Goal: Transaction & Acquisition: Purchase product/service

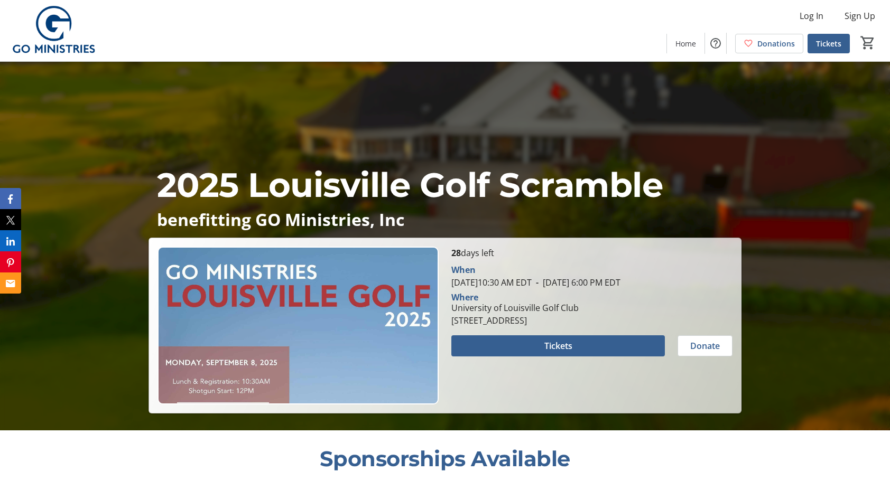
scroll to position [53, 0]
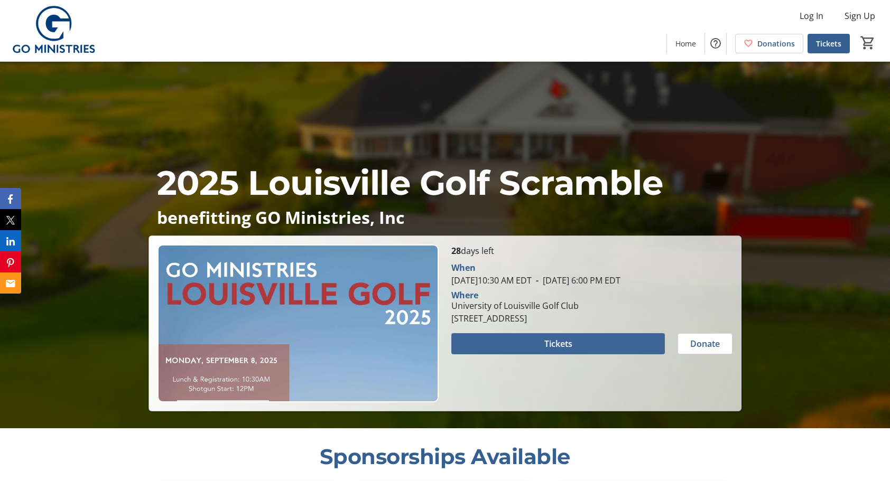
click at [591, 339] on span at bounding box center [557, 343] width 213 height 25
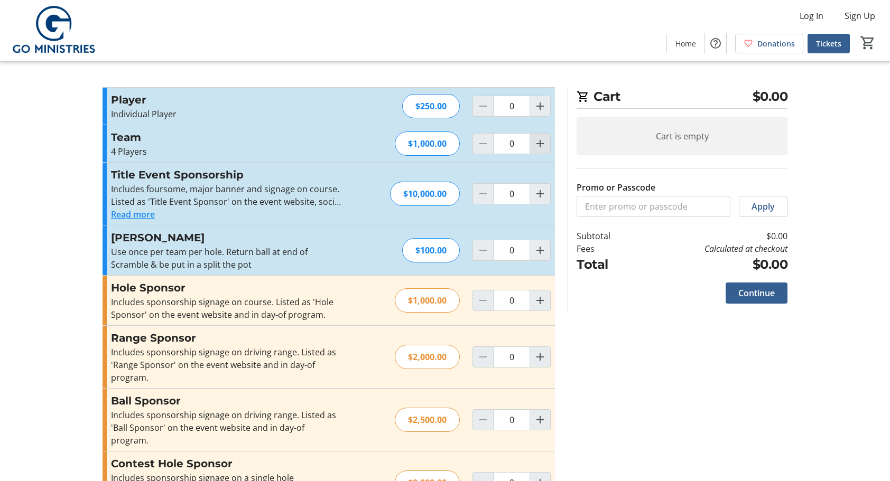
click at [539, 145] on mat-icon "Increment by one" at bounding box center [540, 143] width 13 height 13
type input "1"
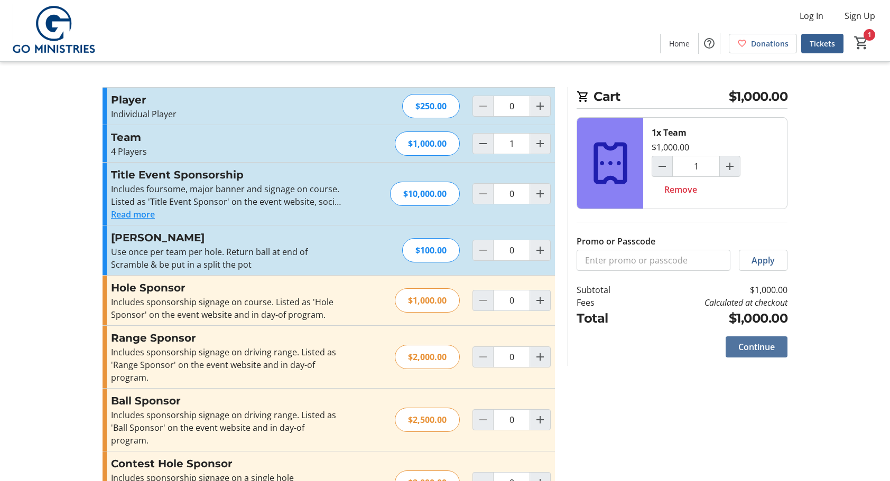
click at [761, 344] on span "Continue" at bounding box center [756, 347] width 36 height 13
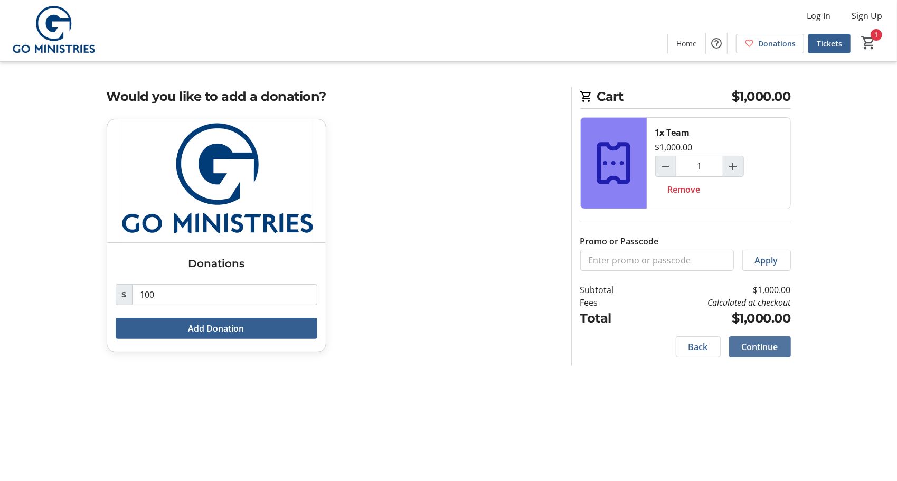
click at [773, 348] on span "Continue" at bounding box center [760, 347] width 36 height 13
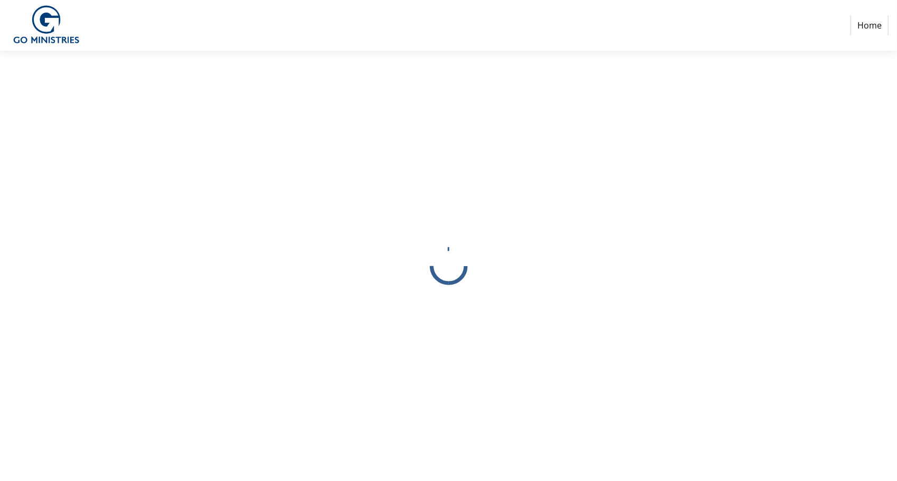
select select
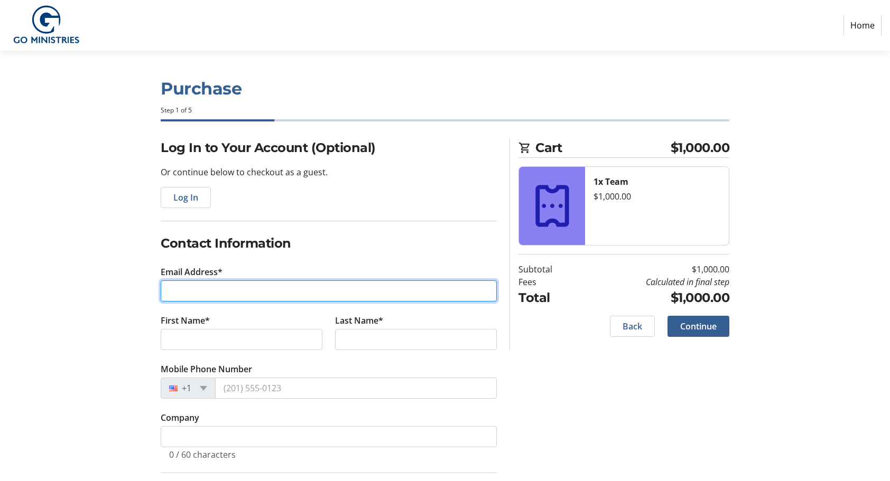
click at [277, 288] on input "Email Address*" at bounding box center [329, 290] width 336 height 21
type input "[PERSON_NAME][EMAIL_ADDRESS][DOMAIN_NAME]"
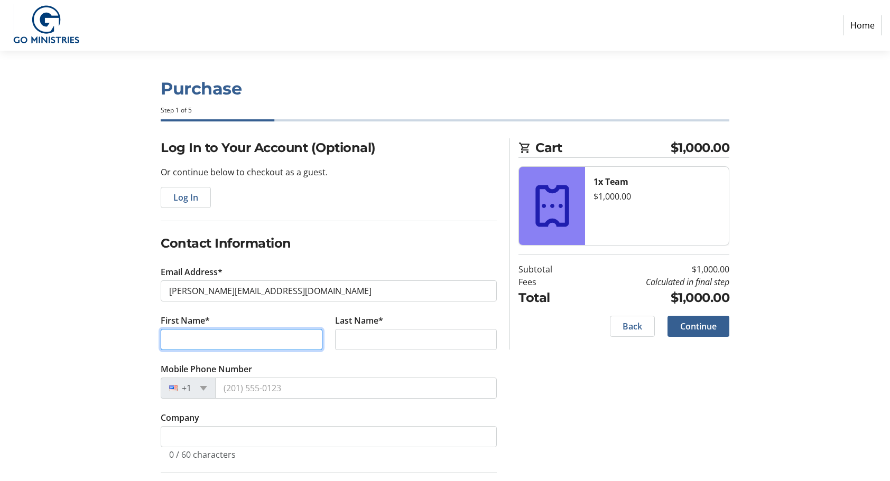
type input "[PERSON_NAME]"
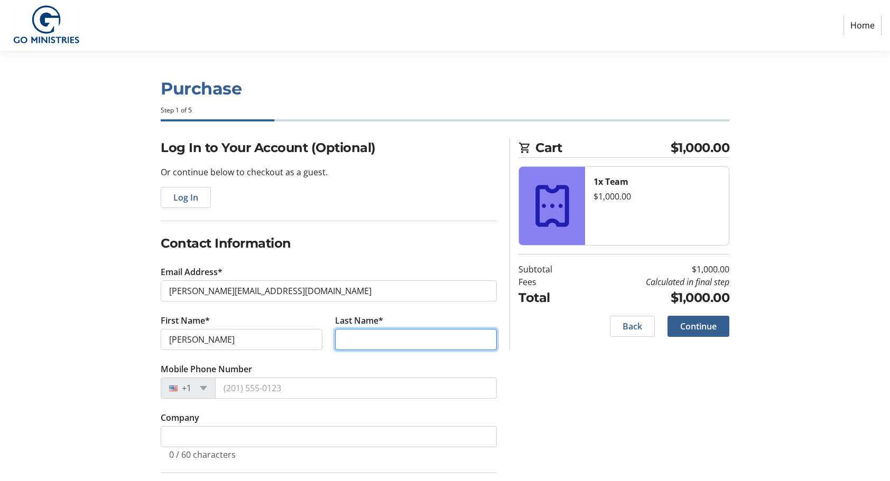
type input "[PERSON_NAME]"
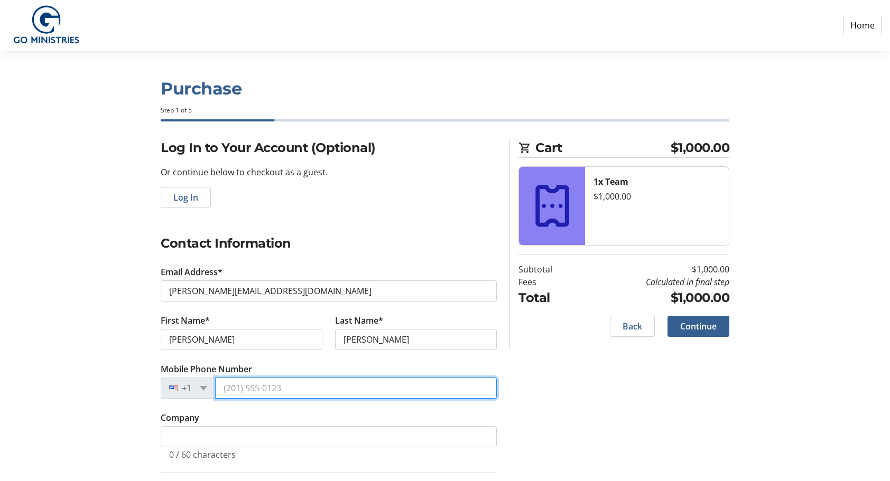
type input "[PHONE_NUMBER]"
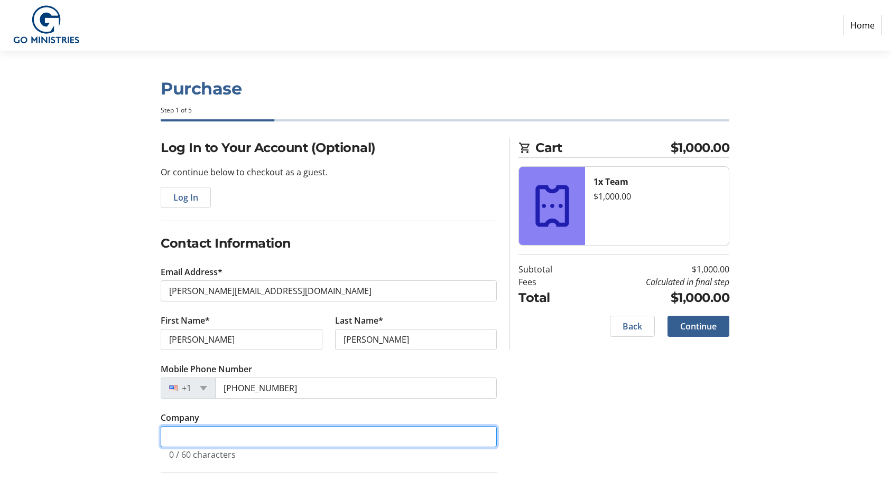
type input "Cornerstone Kitchen and [GEOGRAPHIC_DATA]"
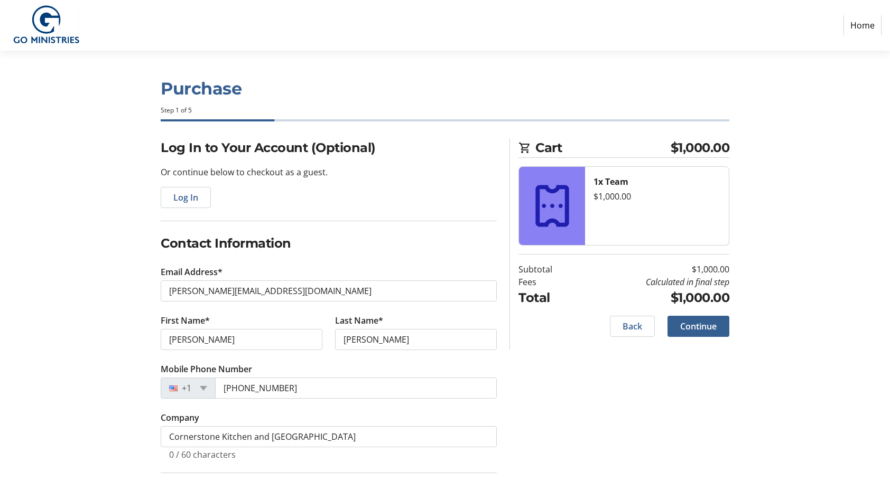
type input "1981-b [PERSON_NAME][GEOGRAPHIC_DATA]"
type input "suite b"
type input "[GEOGRAPHIC_DATA]"
type input "40223"
select select "US"
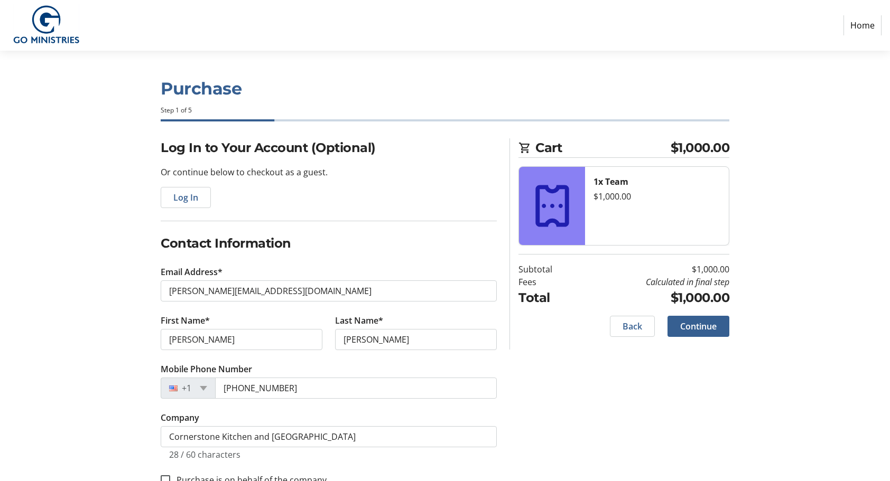
select select "KY"
